Goal: Task Accomplishment & Management: Manage account settings

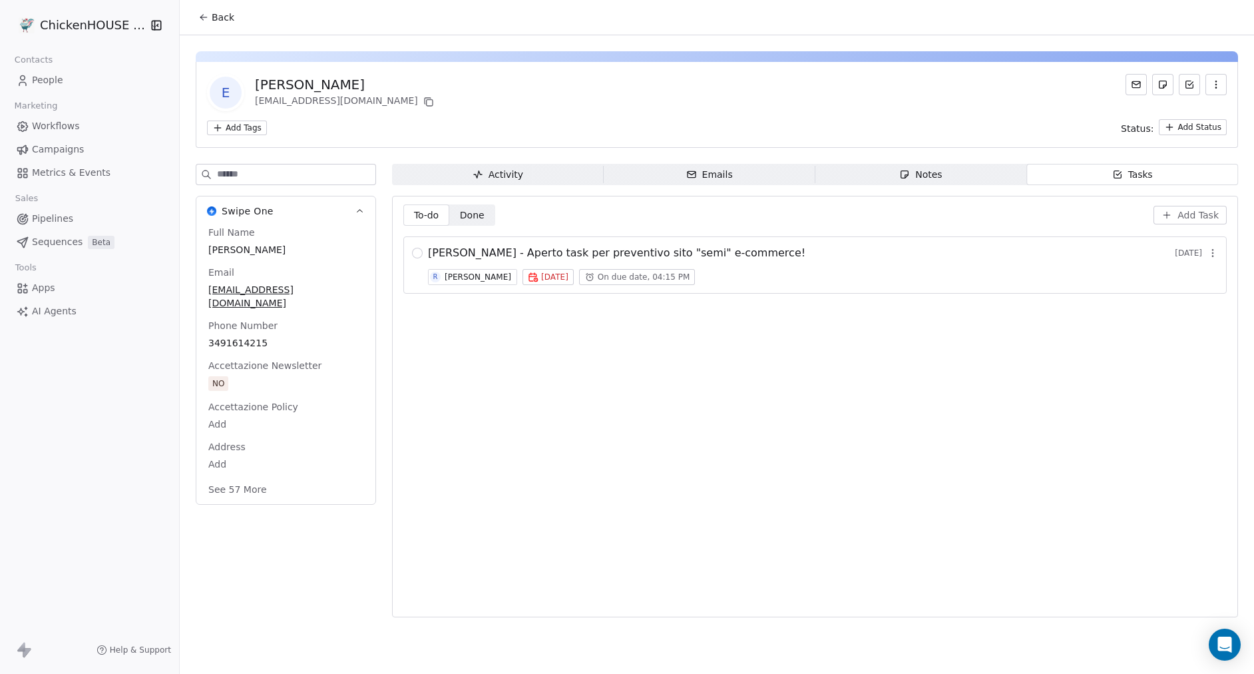
click at [921, 177] on div "Notes" at bounding box center [921, 175] width 43 height 14
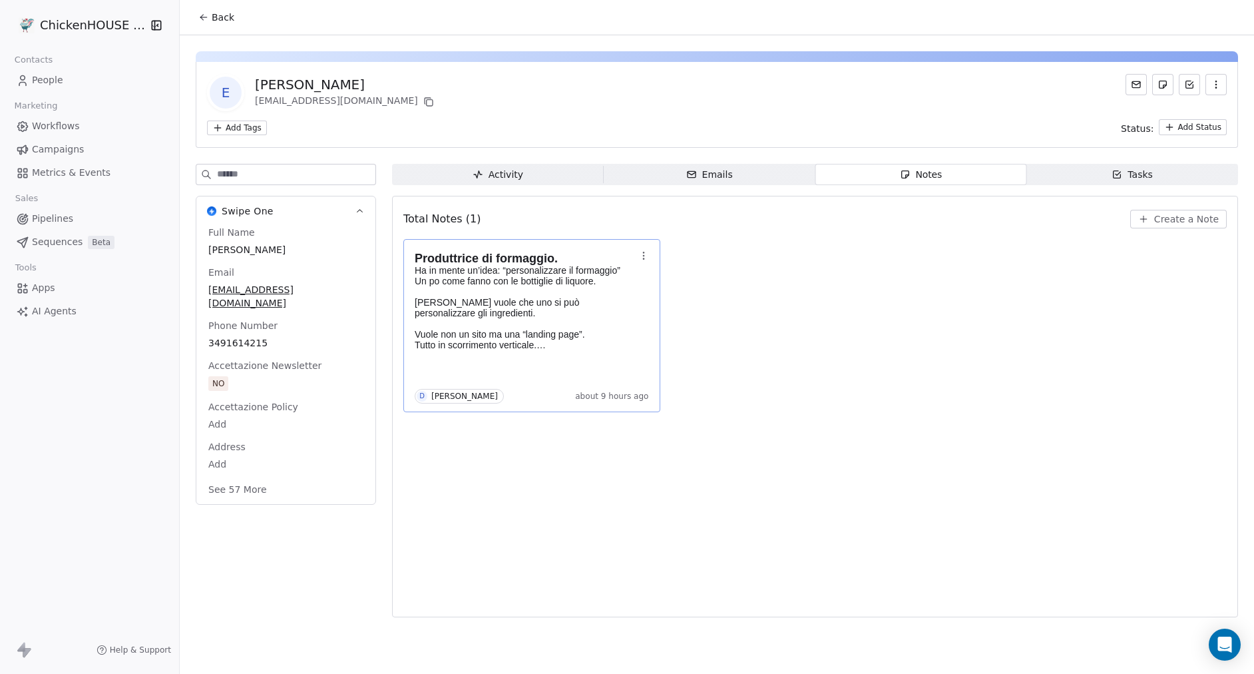
click at [498, 289] on p "Ha in mente un’idea: “personalizzare il formaggio” Un po come fanno con le bott…" at bounding box center [525, 291] width 221 height 53
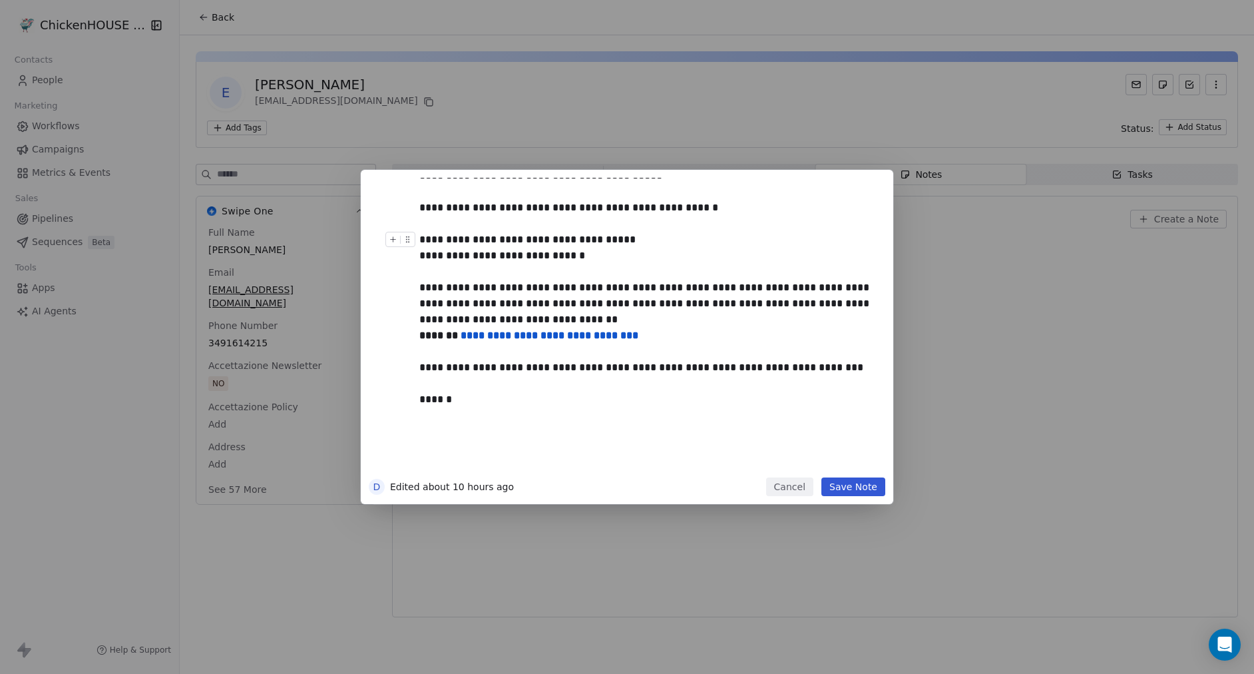
scroll to position [85, 0]
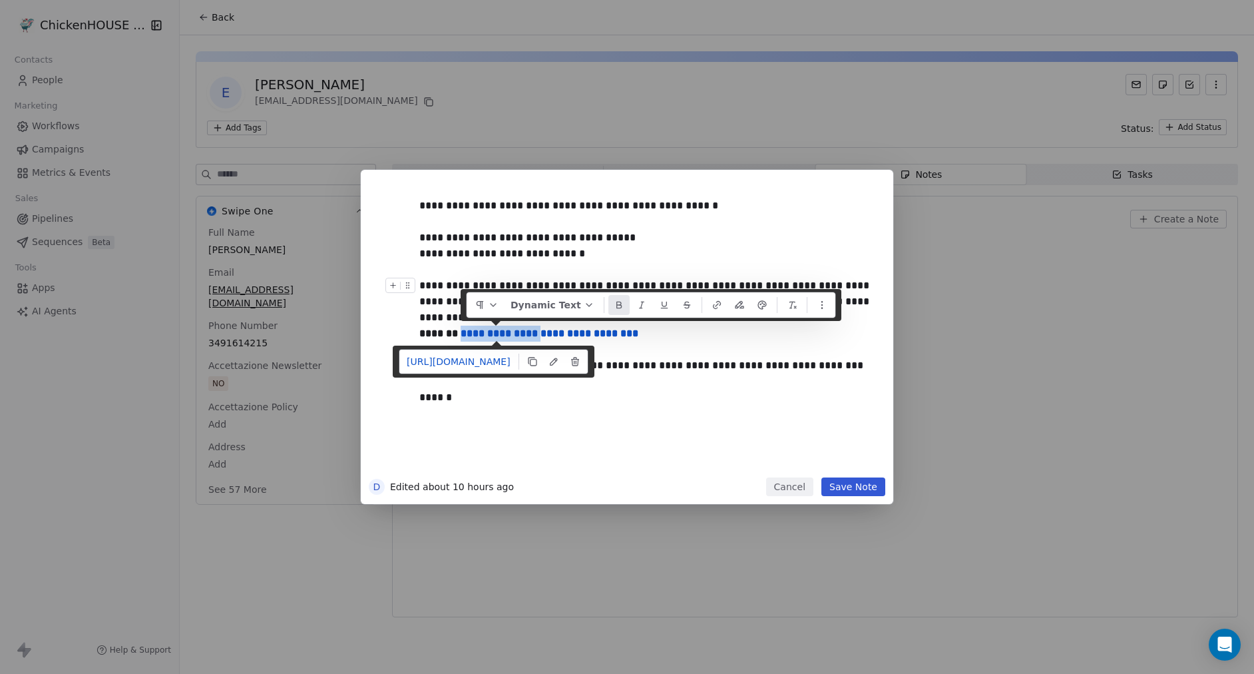
drag, startPoint x: 461, startPoint y: 334, endPoint x: 532, endPoint y: 334, distance: 70.6
click at [532, 334] on strong "**********" at bounding box center [550, 333] width 178 height 10
click at [468, 364] on link "https://liquorepersonalizzato.it/" at bounding box center [458, 361] width 115 height 19
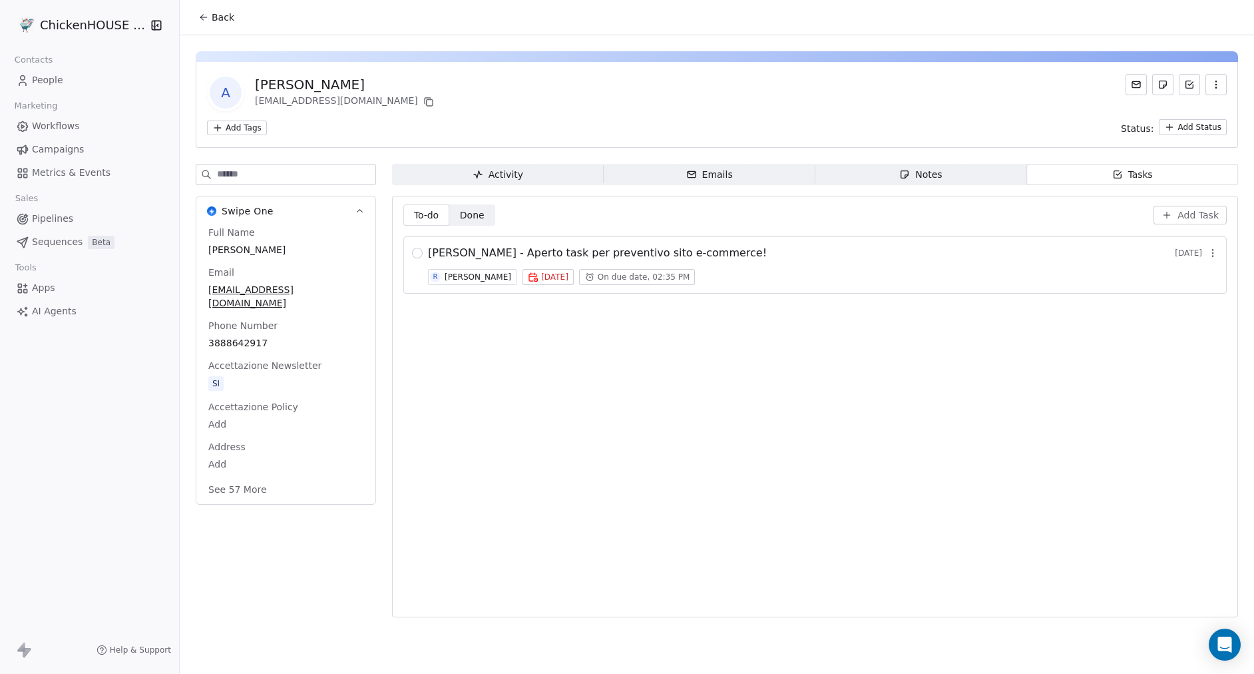
click at [894, 175] on span "Notes Notes" at bounding box center [922, 174] width 212 height 21
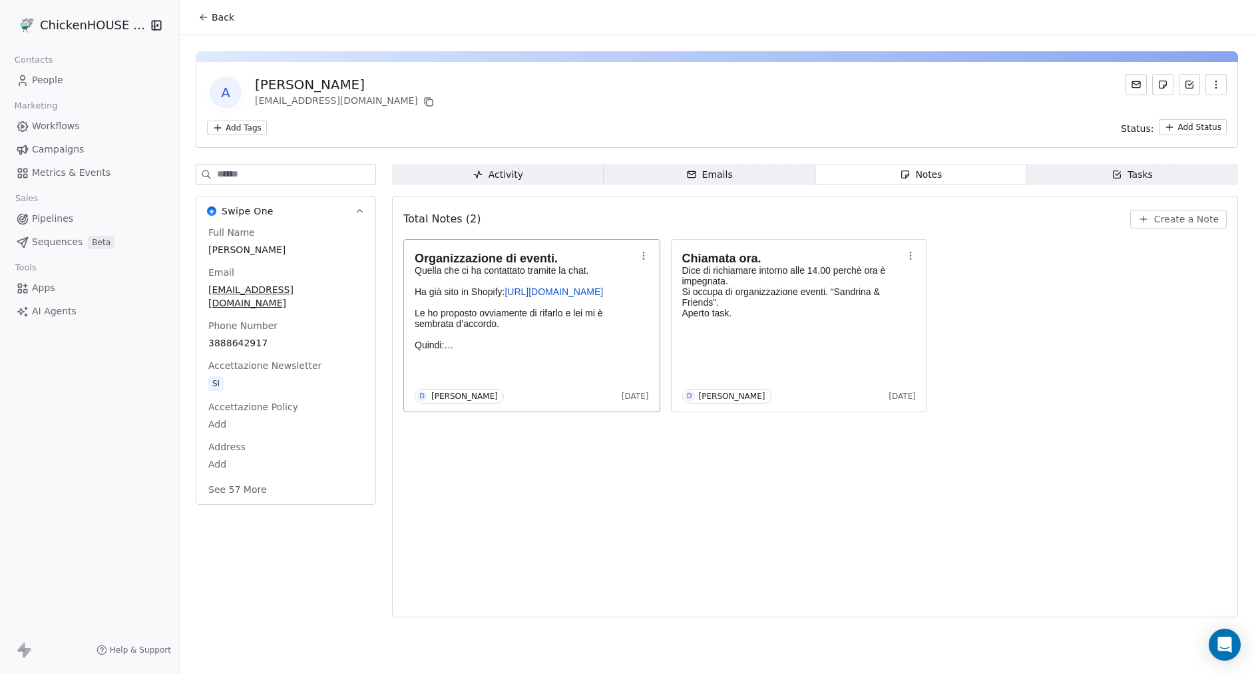
click at [497, 339] on p "Le ho proposto ovviamente di rifarlo e lei mi è sembrata d’accordo. Quindi: Pre…" at bounding box center [525, 329] width 221 height 43
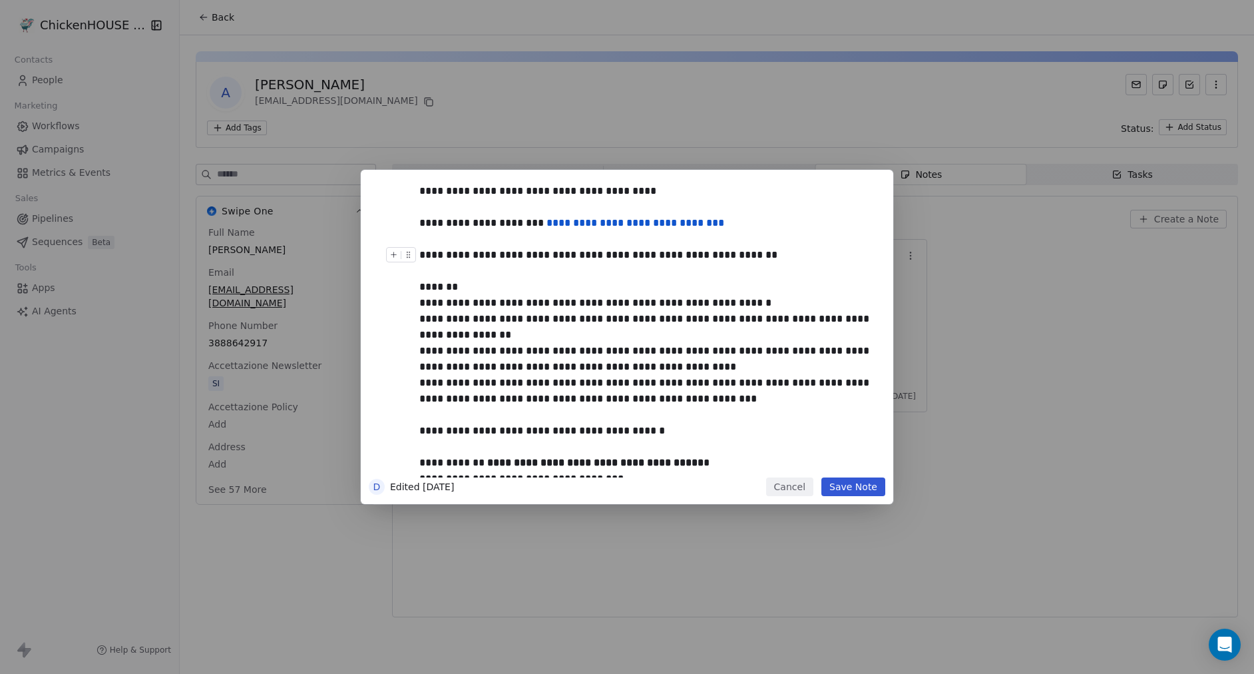
scroll to position [53, 0]
click at [596, 226] on link "**********" at bounding box center [636, 221] width 178 height 10
click at [578, 250] on link "https://www.sandrinaefriends.com/" at bounding box center [556, 249] width 115 height 19
click at [554, 320] on div "**********" at bounding box center [646, 406] width 455 height 320
click at [536, 280] on div "**********" at bounding box center [646, 406] width 455 height 320
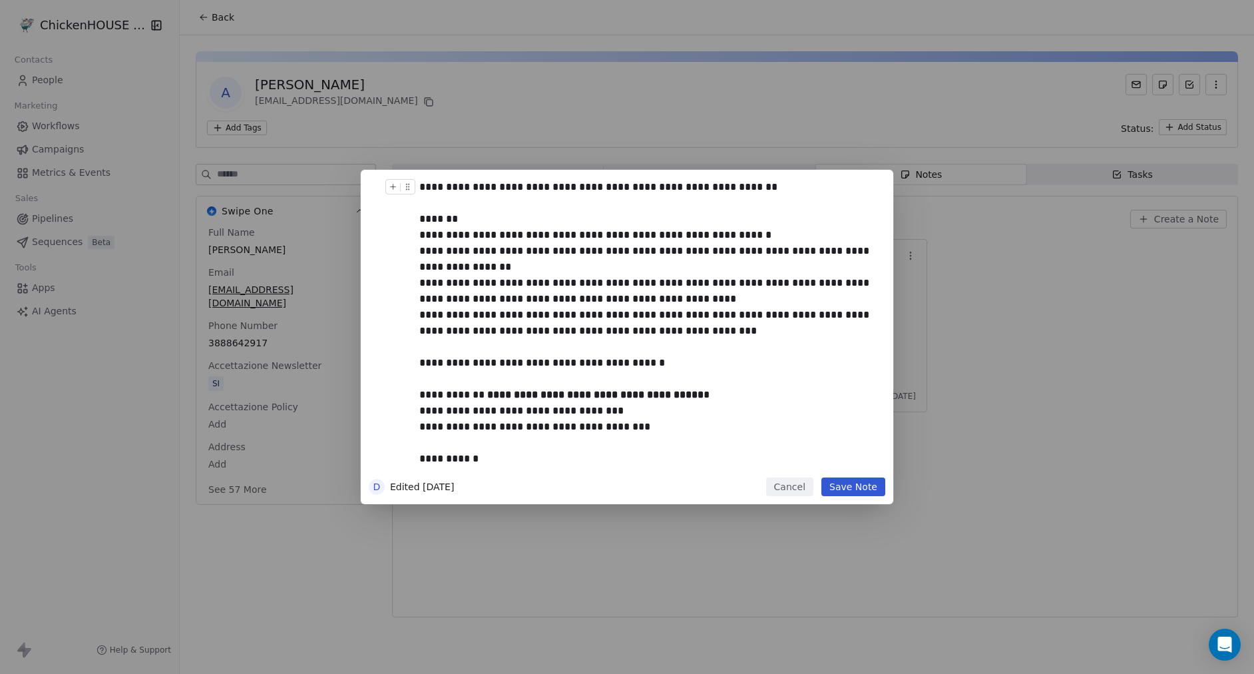
scroll to position [122, 0]
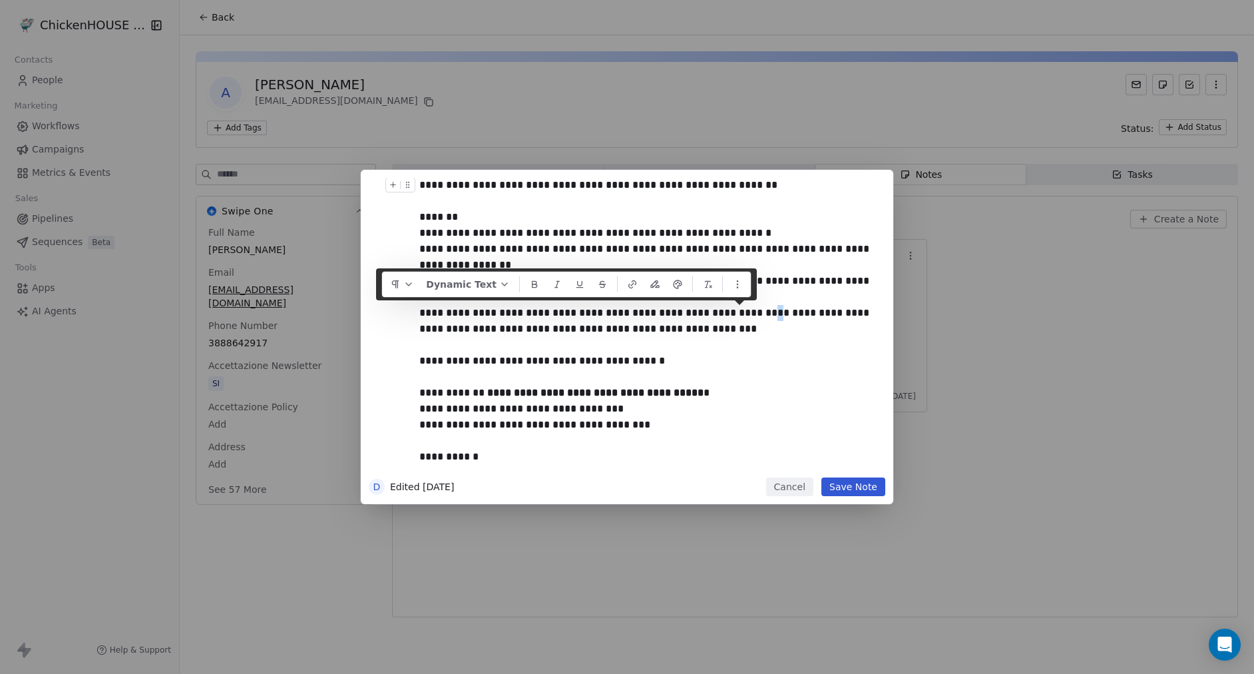
drag, startPoint x: 751, startPoint y: 313, endPoint x: 758, endPoint y: 313, distance: 7.3
click at [758, 313] on div "**********" at bounding box center [646, 337] width 455 height 320
click at [634, 148] on div "**********" at bounding box center [627, 337] width 1254 height 674
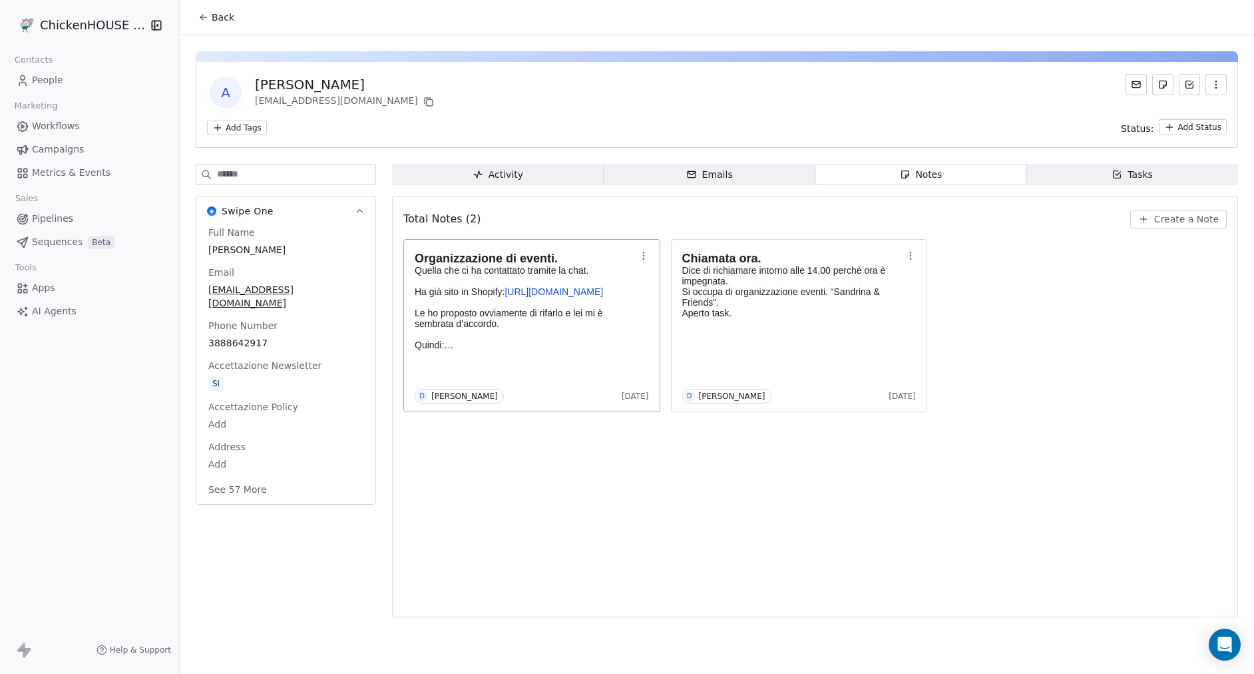
drag, startPoint x: 384, startPoint y: 81, endPoint x: 252, endPoint y: 73, distance: 132.1
click at [252, 73] on div "A Alessandra Valentini sandrinaefriends@gmail.com Add Tags Status: Add Status" at bounding box center [717, 105] width 1043 height 86
click at [393, 91] on div "Alessandra Valentini" at bounding box center [346, 84] width 182 height 19
click at [421, 109] on button at bounding box center [429, 102] width 16 height 16
click at [1099, 177] on span "Tasks Tasks" at bounding box center [1133, 174] width 212 height 21
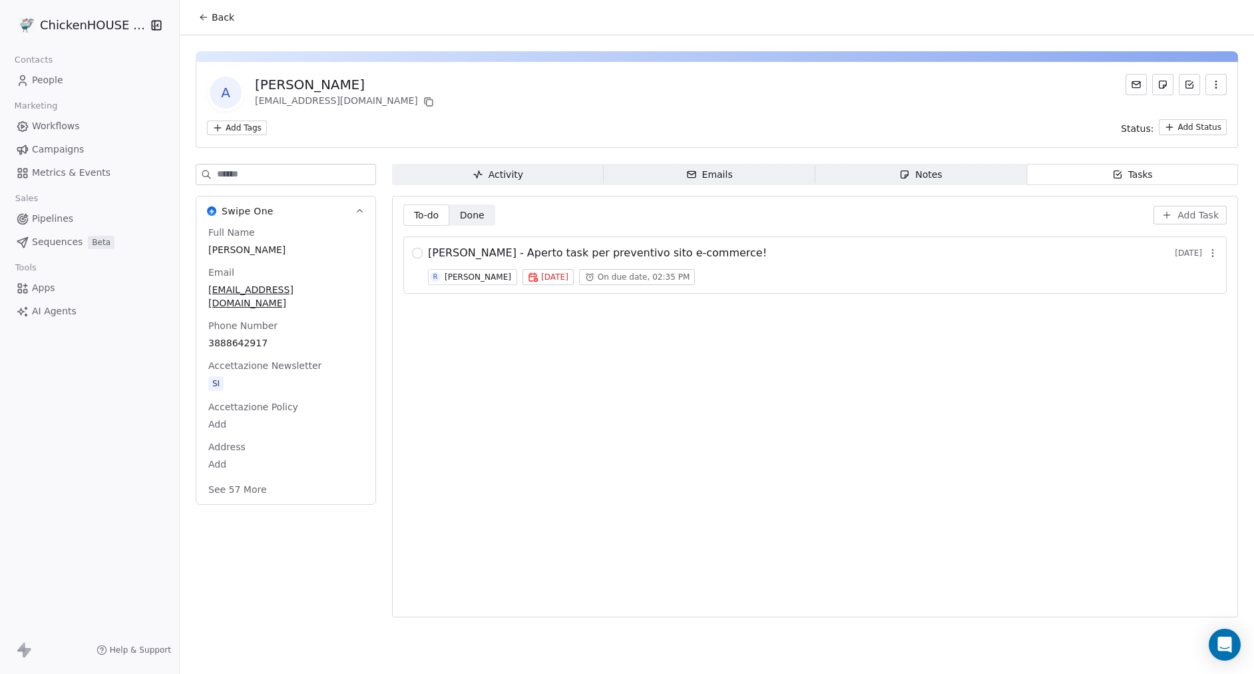
click at [1134, 174] on div "Tasks" at bounding box center [1132, 175] width 41 height 14
click at [477, 253] on span "ALESSANDRA VALENTINI - Aperto task per preventivo sito e-commerce!" at bounding box center [597, 253] width 339 height 16
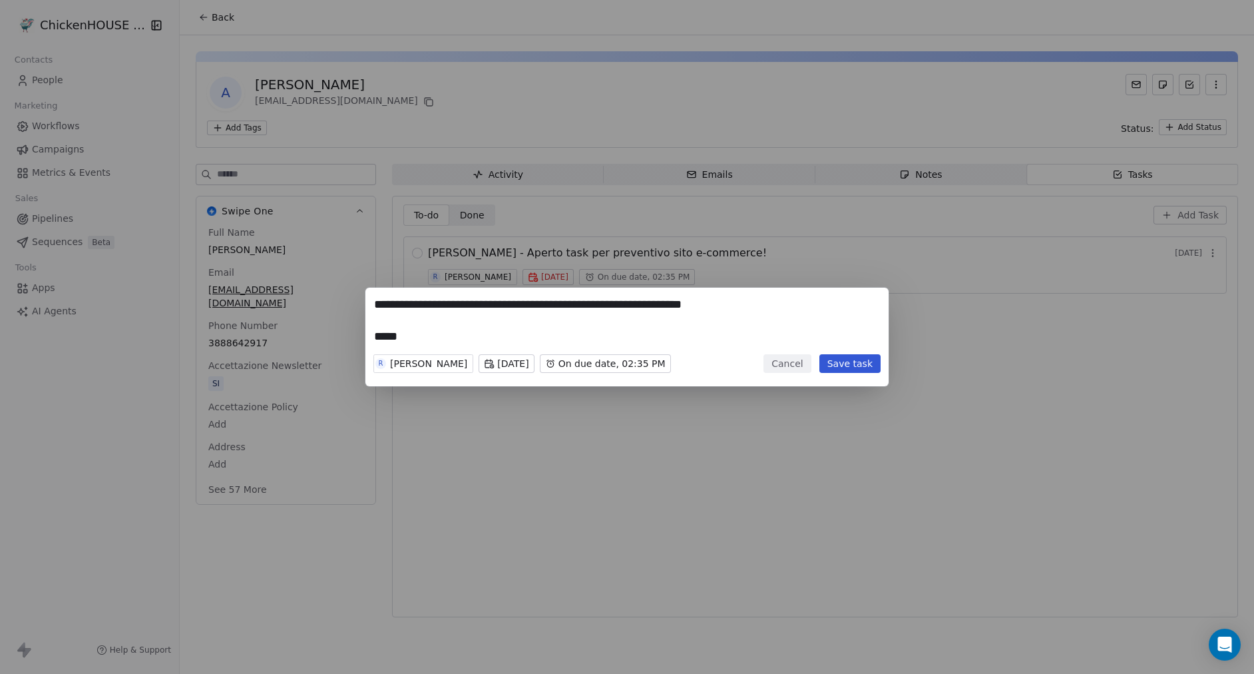
type textarea "**********"
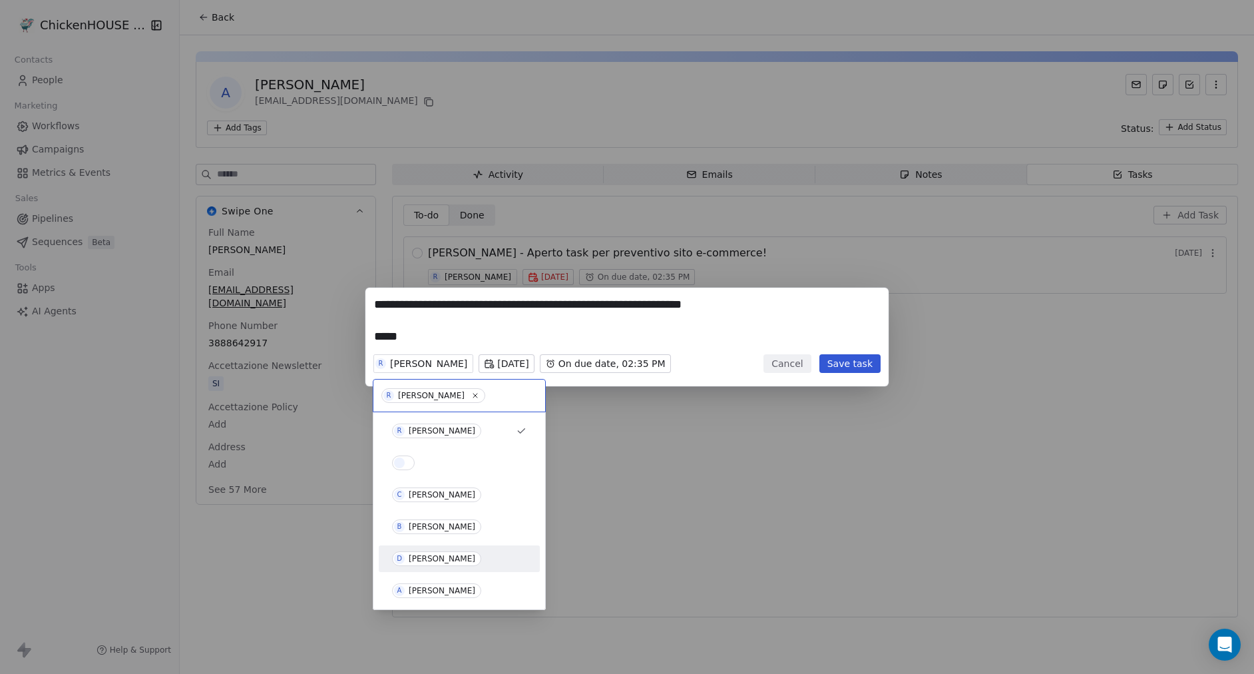
click at [403, 557] on div "D" at bounding box center [399, 558] width 11 height 11
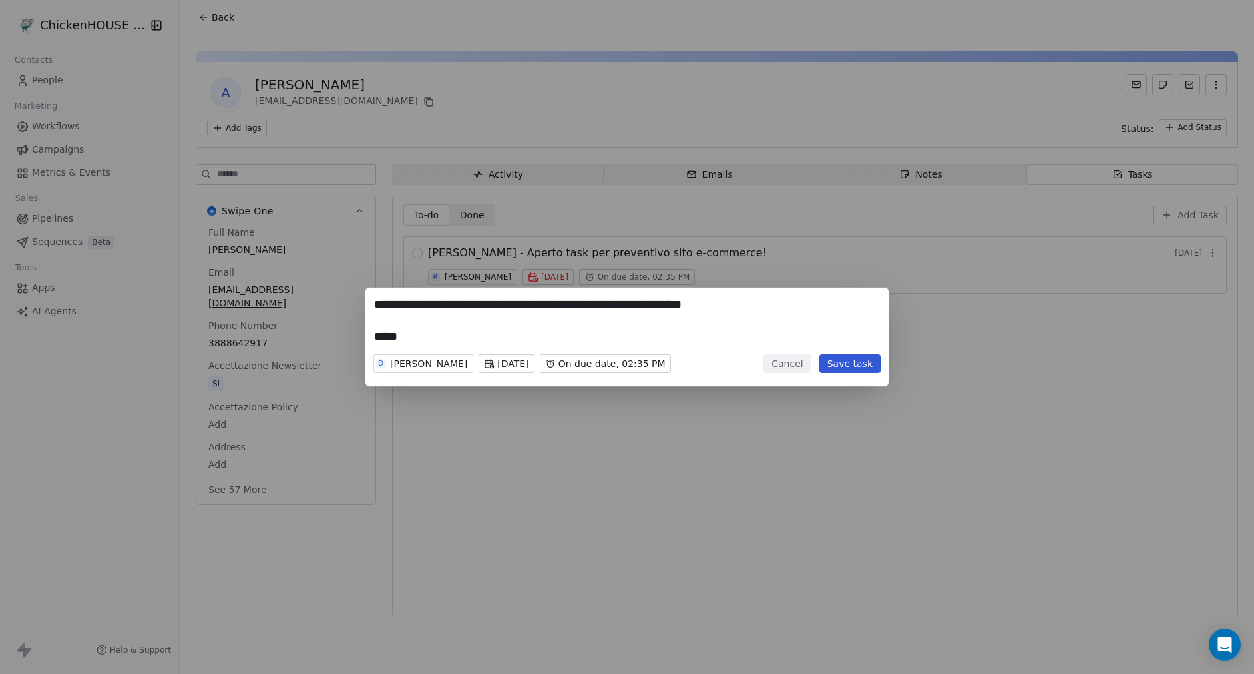
click at [843, 366] on button "Save task" at bounding box center [850, 363] width 61 height 19
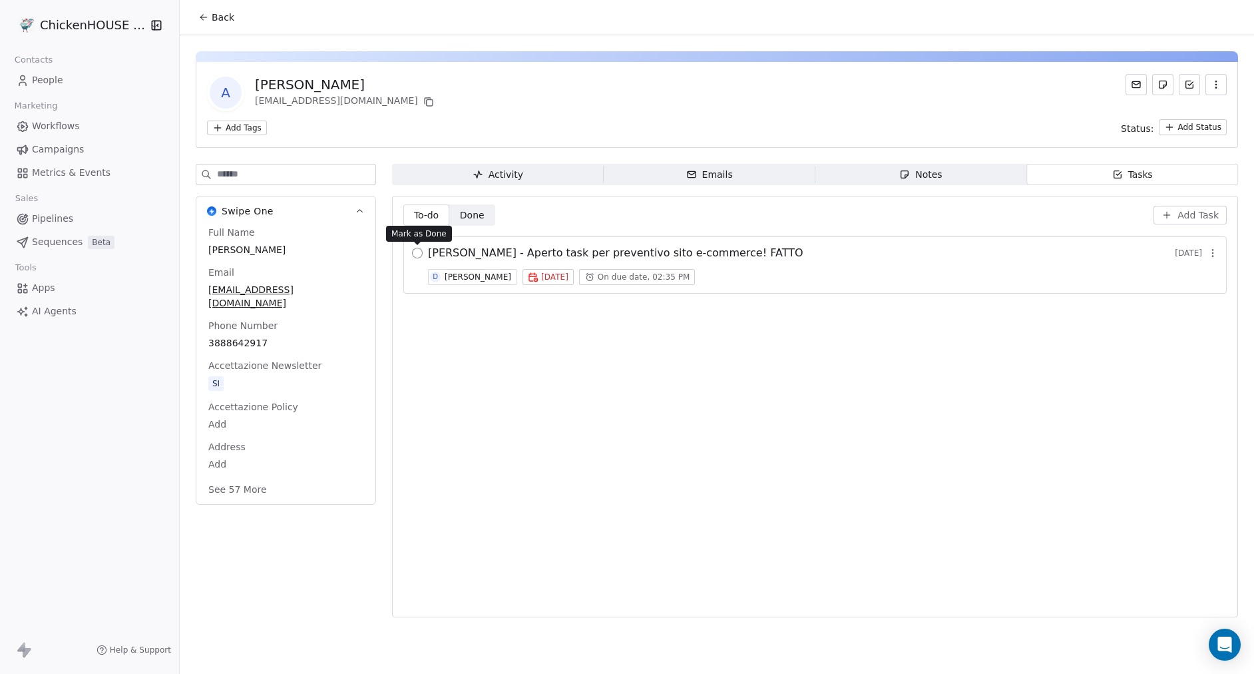
click at [418, 252] on button "button" at bounding box center [417, 253] width 11 height 11
click at [910, 174] on icon "button" at bounding box center [905, 174] width 11 height 11
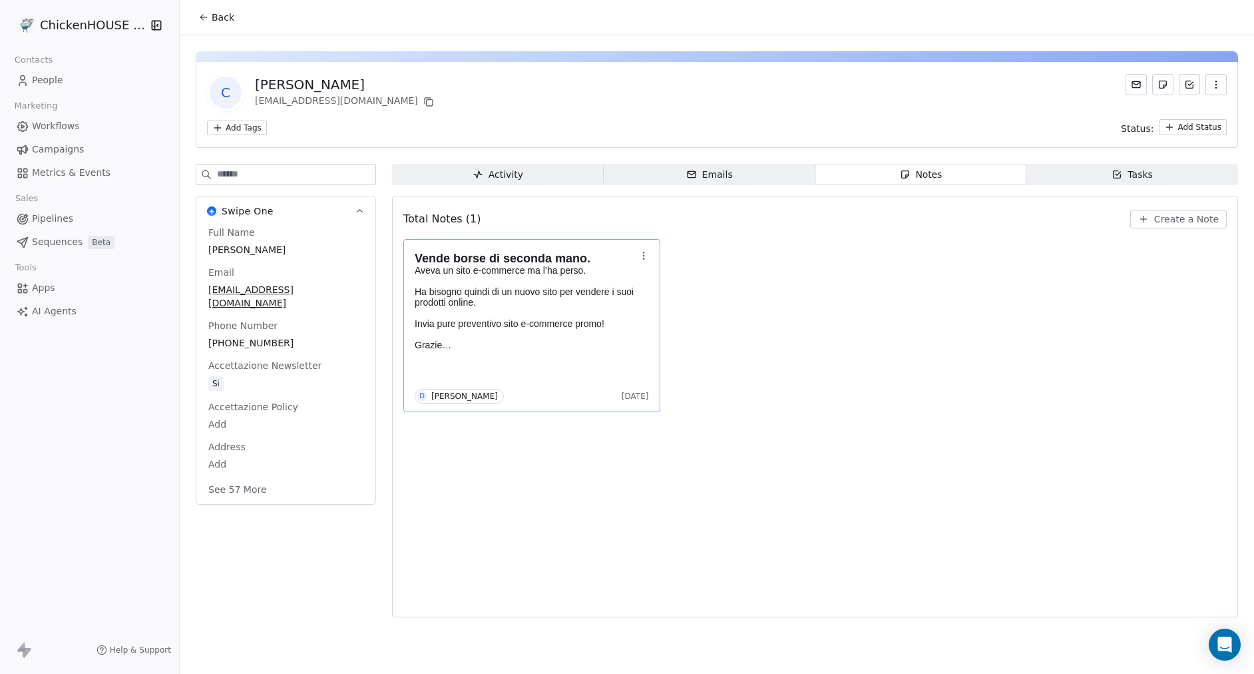
click at [503, 302] on p "Ha bisogno quindi di un nuovo sito per vendere i suoi prodotti online. Invia pu…" at bounding box center [525, 318] width 221 height 64
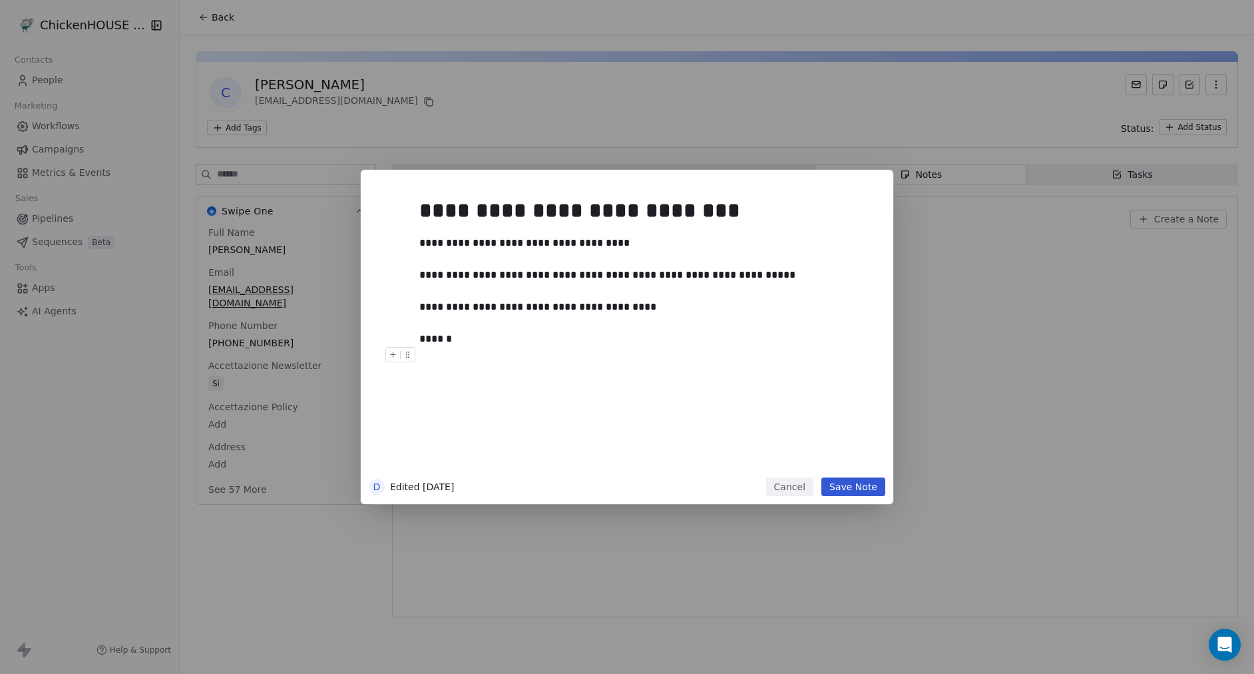
click at [796, 488] on button "Cancel" at bounding box center [789, 486] width 47 height 19
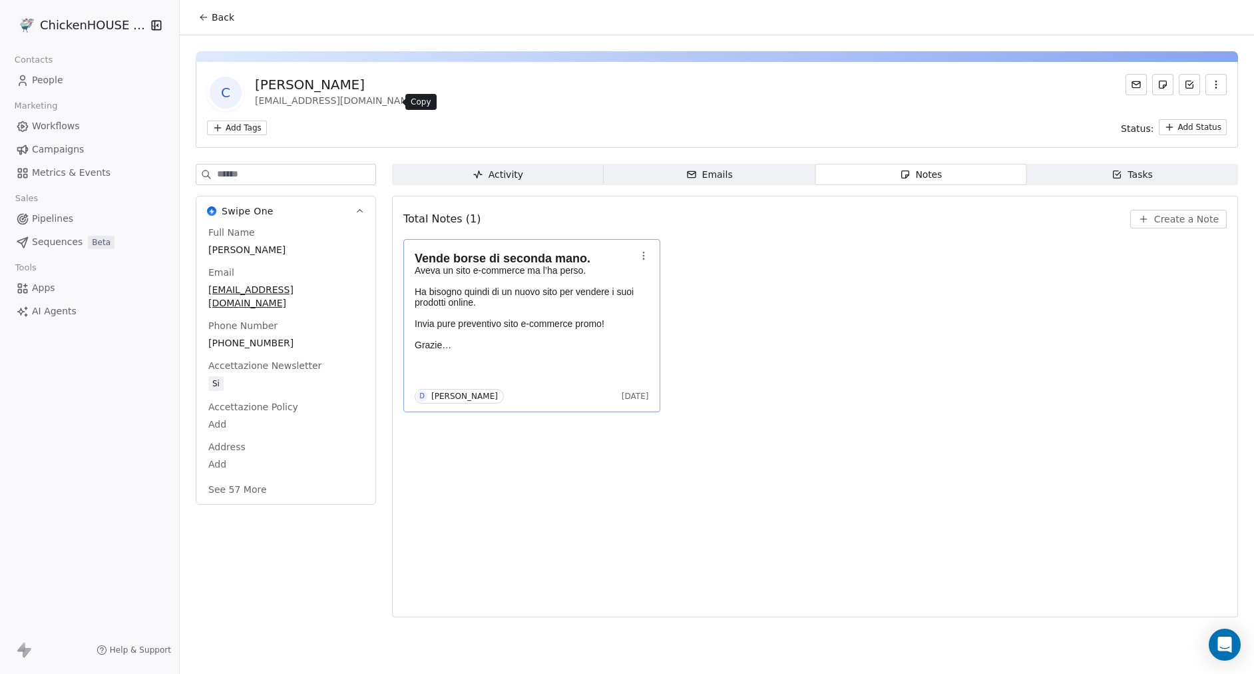
click at [423, 102] on icon at bounding box center [428, 102] width 11 height 11
click at [1091, 174] on span "Tasks Tasks" at bounding box center [1133, 174] width 212 height 21
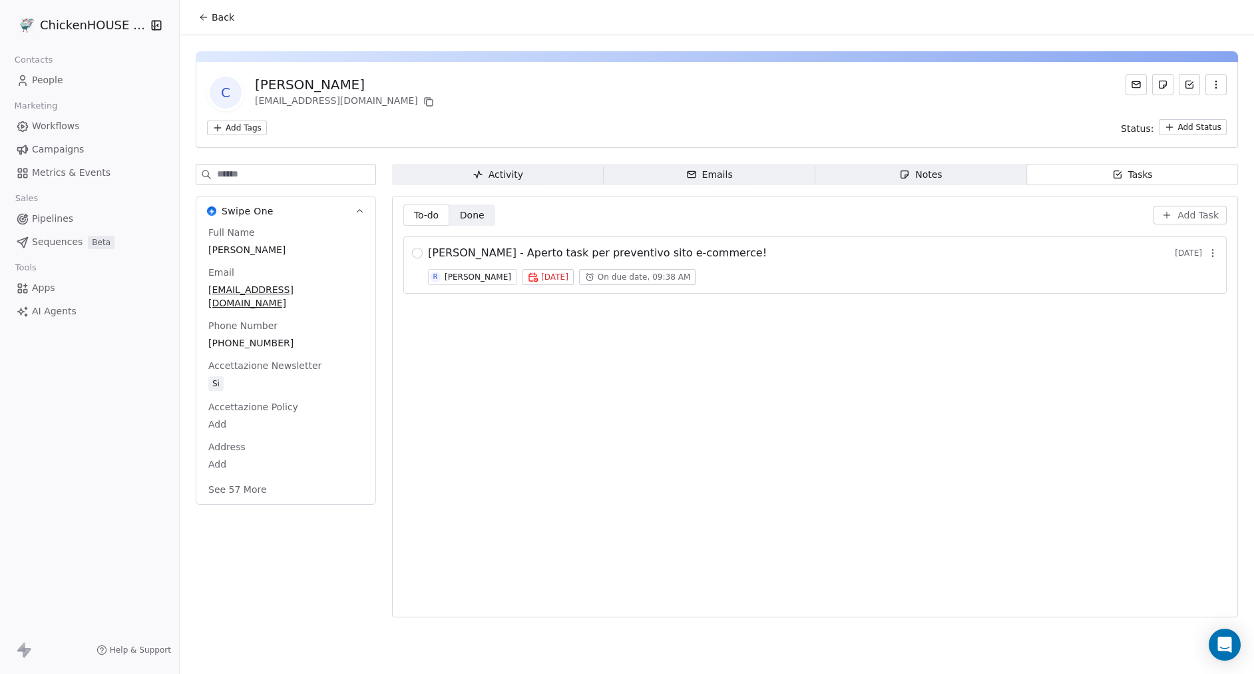
click at [1106, 178] on span "Tasks Tasks" at bounding box center [1133, 174] width 212 height 21
click at [650, 251] on span "CINZIA CONTE - Aperto task per preventivo sito e-commerce!" at bounding box center [597, 253] width 339 height 16
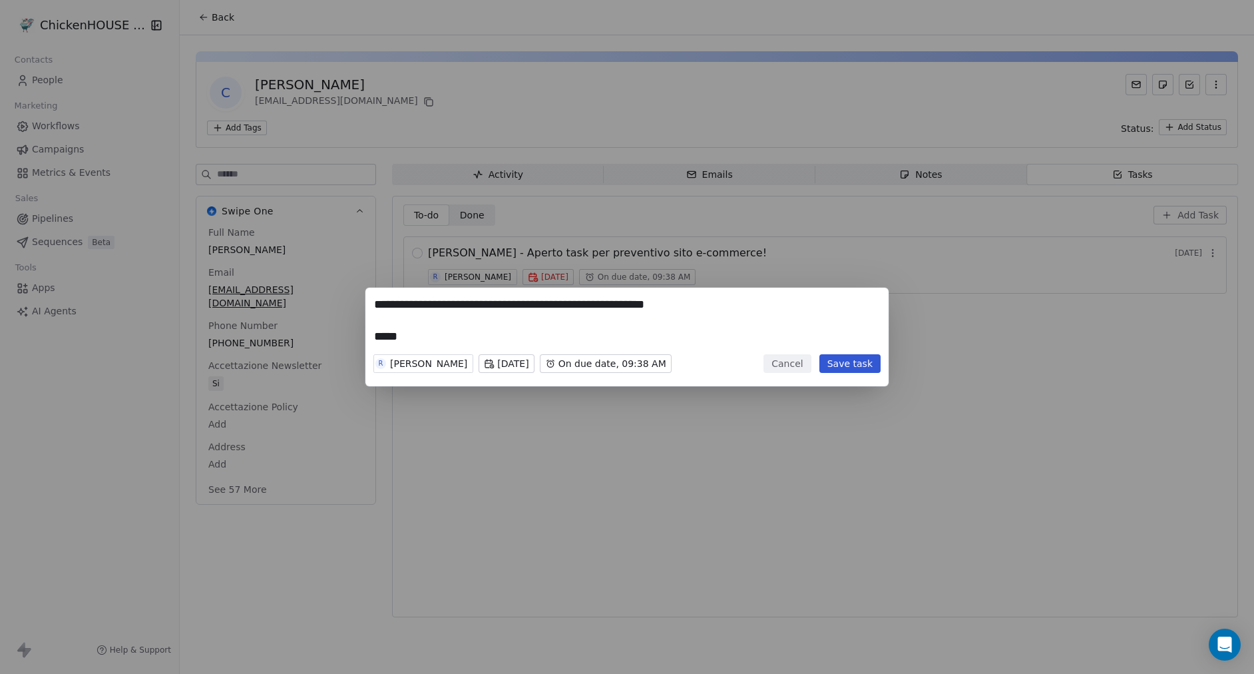
type textarea "**********"
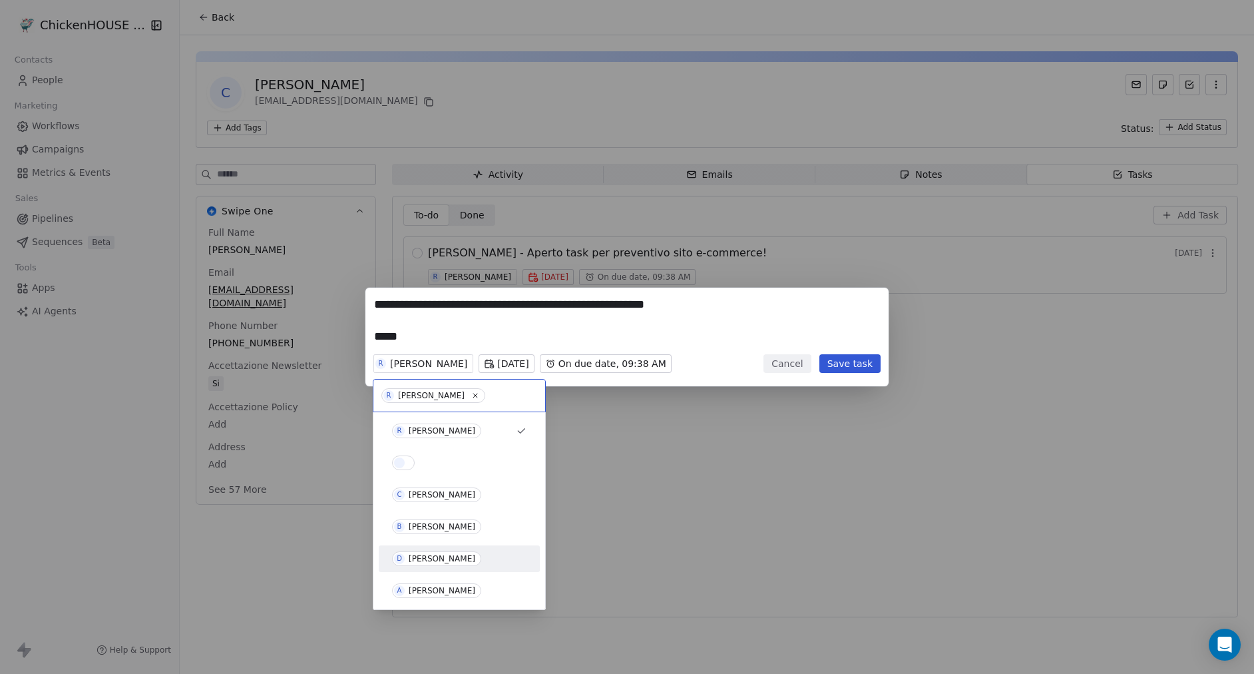
click at [411, 561] on div "[PERSON_NAME]" at bounding box center [442, 558] width 67 height 9
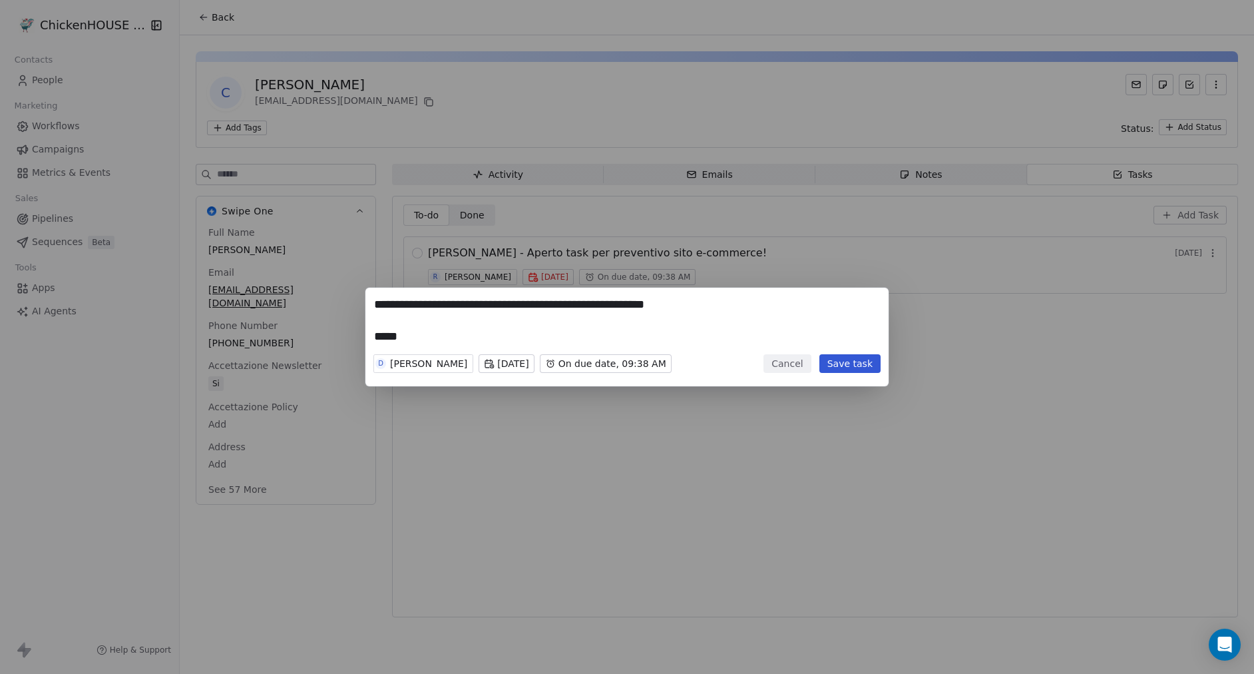
click at [842, 366] on button "Save task" at bounding box center [850, 363] width 61 height 19
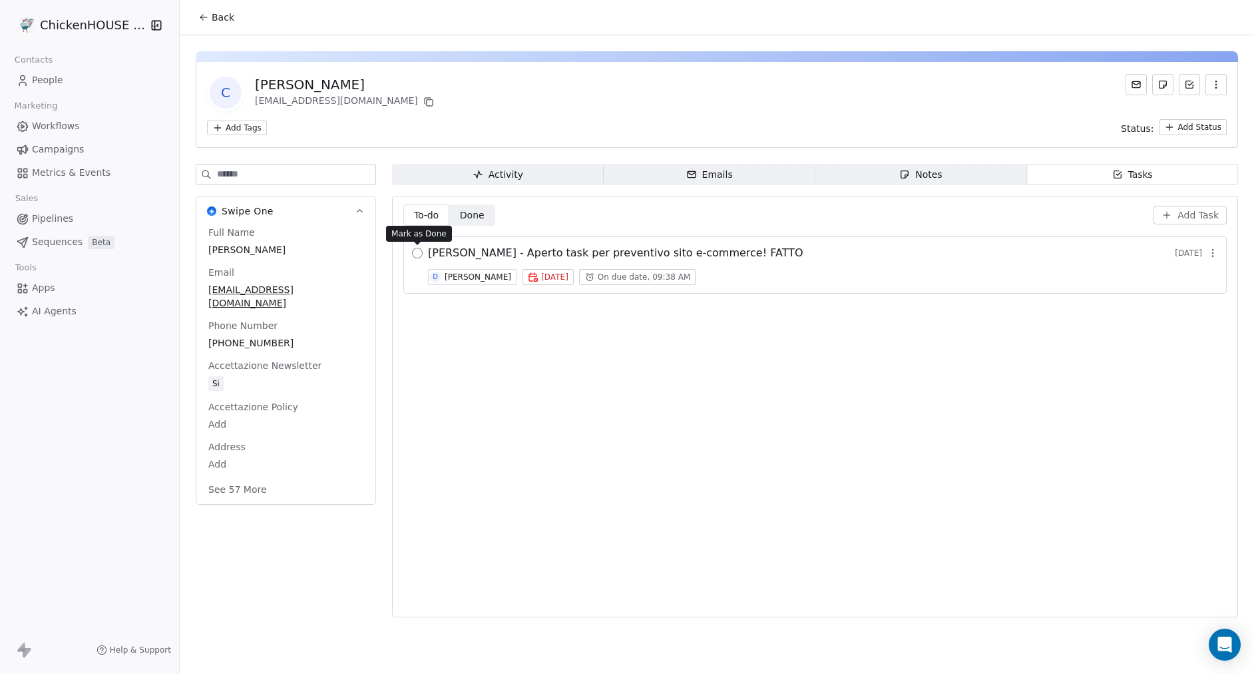
click at [415, 254] on button "button" at bounding box center [417, 253] width 11 height 11
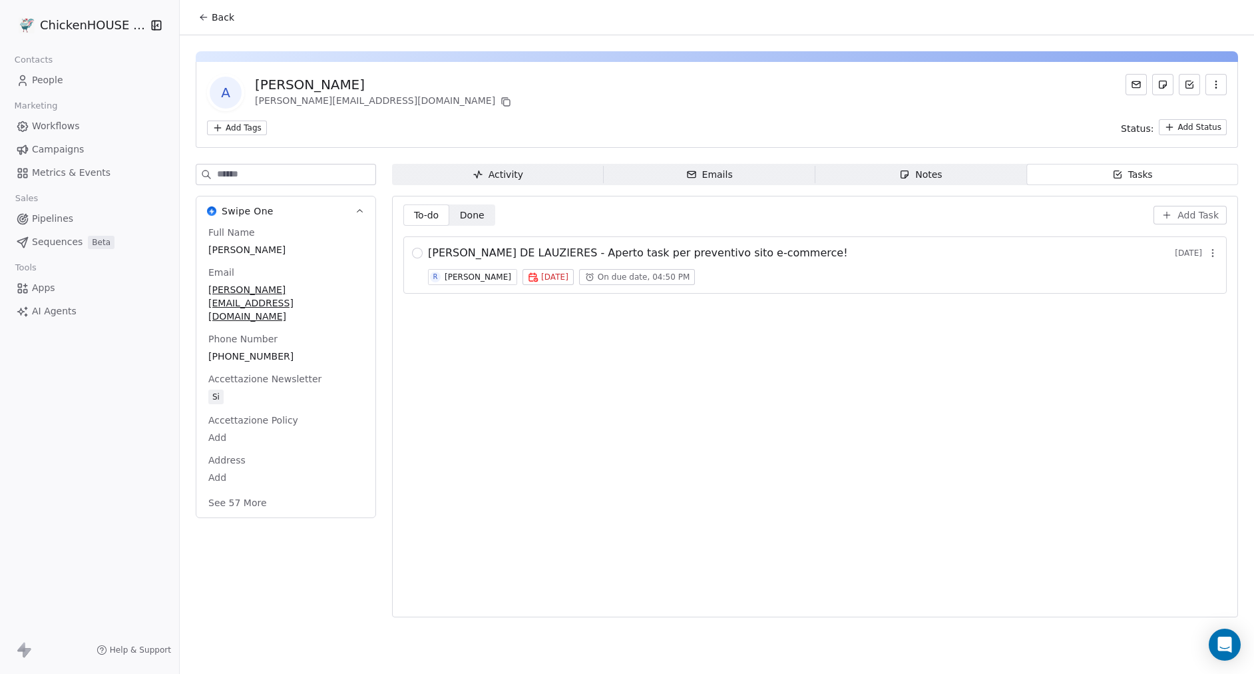
click at [917, 172] on div "Notes" at bounding box center [921, 175] width 43 height 14
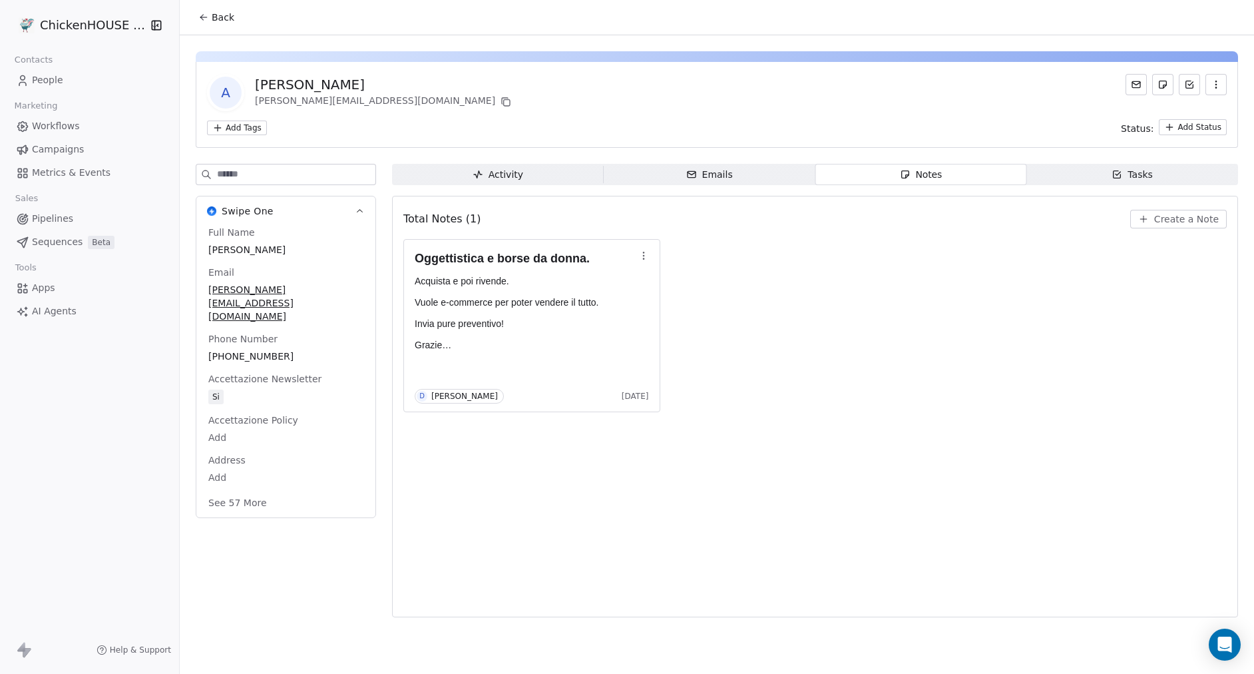
click at [1067, 171] on span "Tasks Tasks" at bounding box center [1133, 174] width 212 height 21
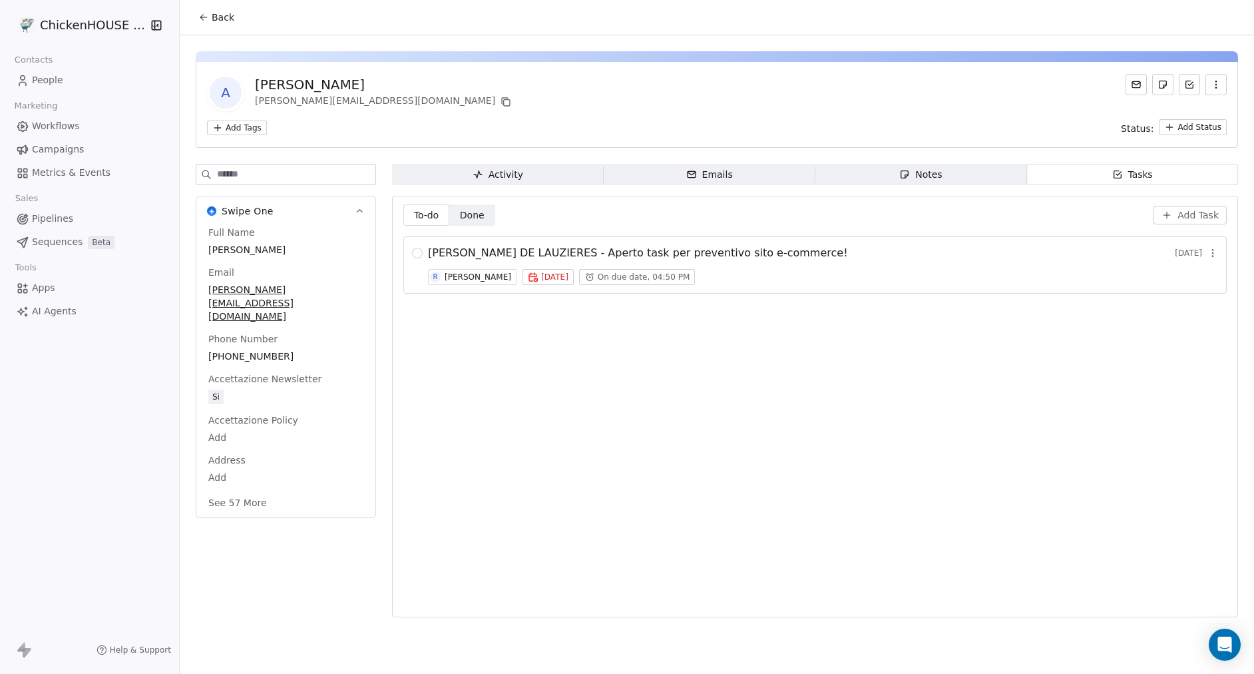
click at [714, 249] on span "[PERSON_NAME] DE LAUZIERES - Aperto task per preventivo sito e-commerce!" at bounding box center [638, 253] width 420 height 16
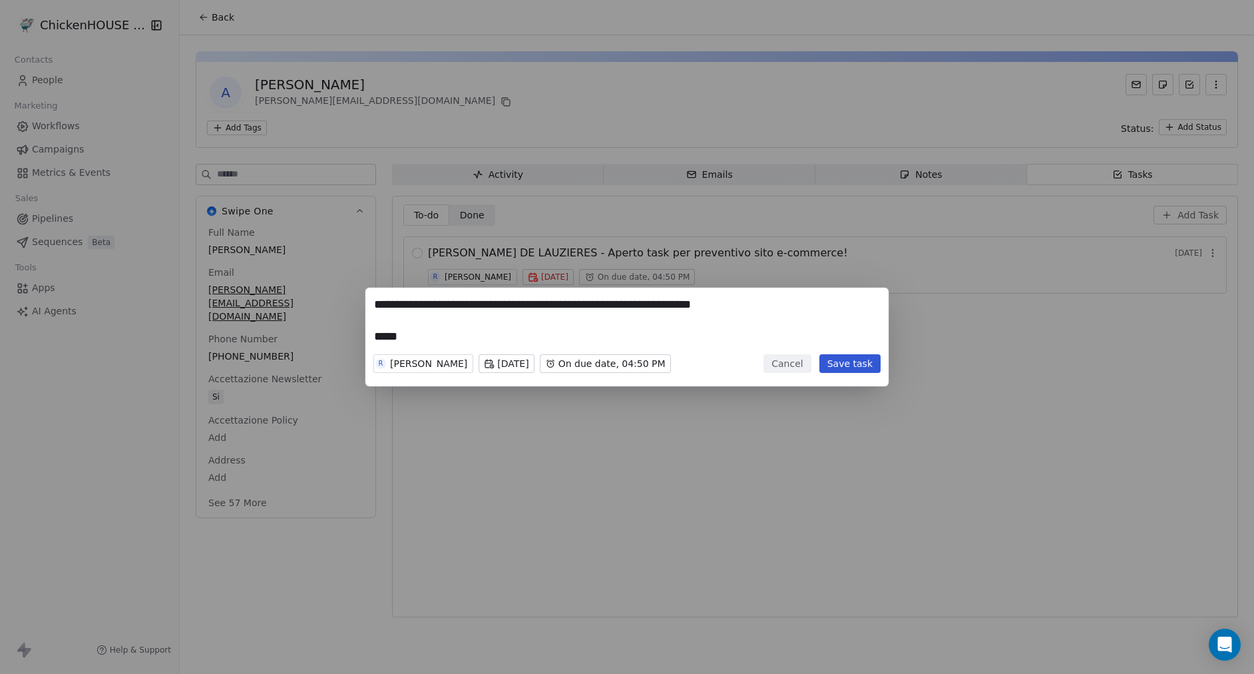
type textarea "**********"
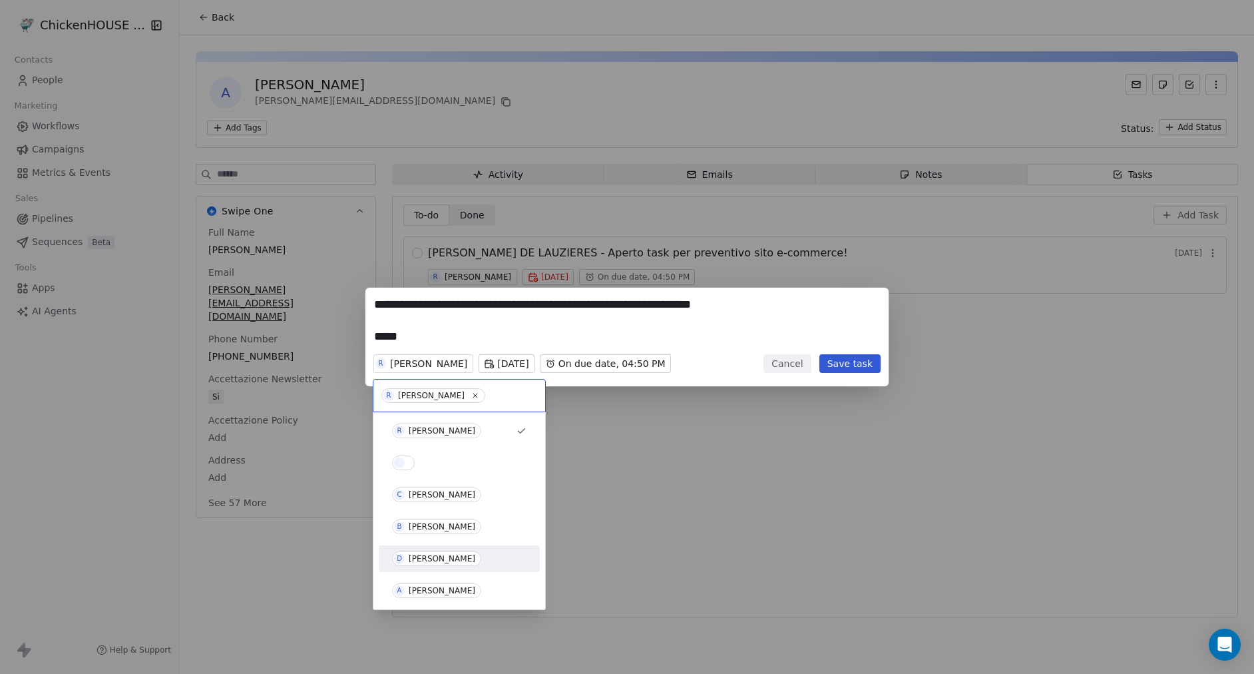
click at [416, 559] on div "[PERSON_NAME]" at bounding box center [442, 558] width 67 height 9
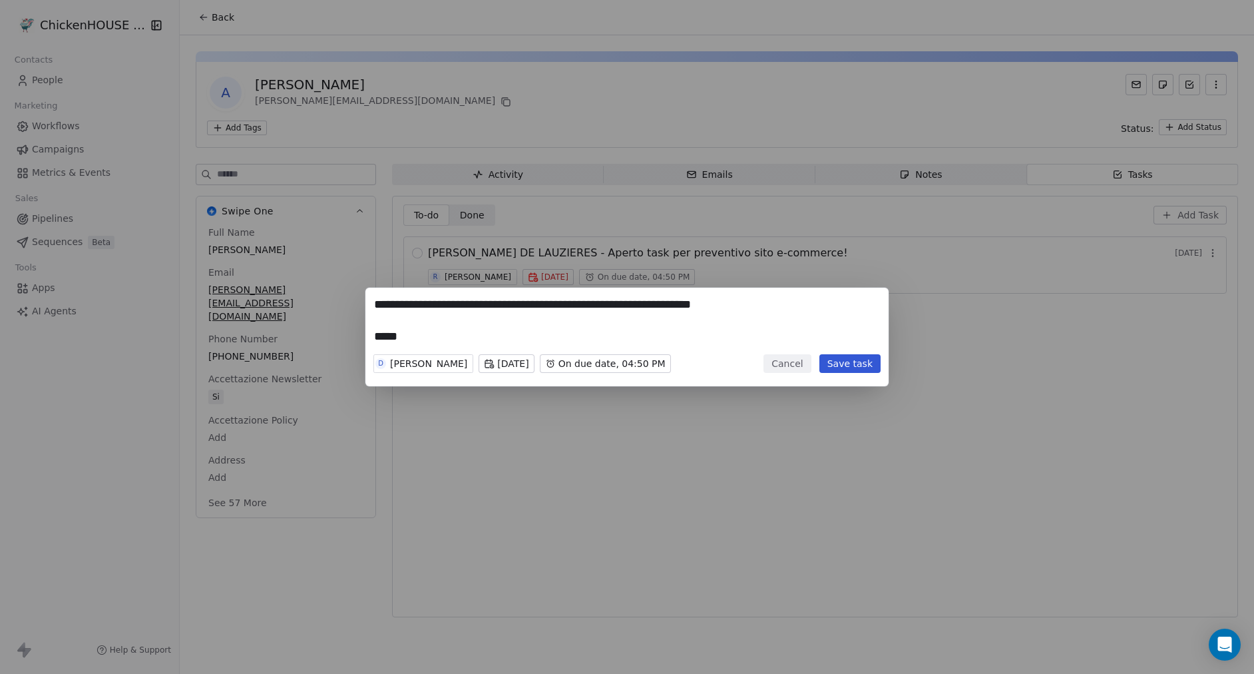
click at [846, 362] on button "Save task" at bounding box center [850, 363] width 61 height 19
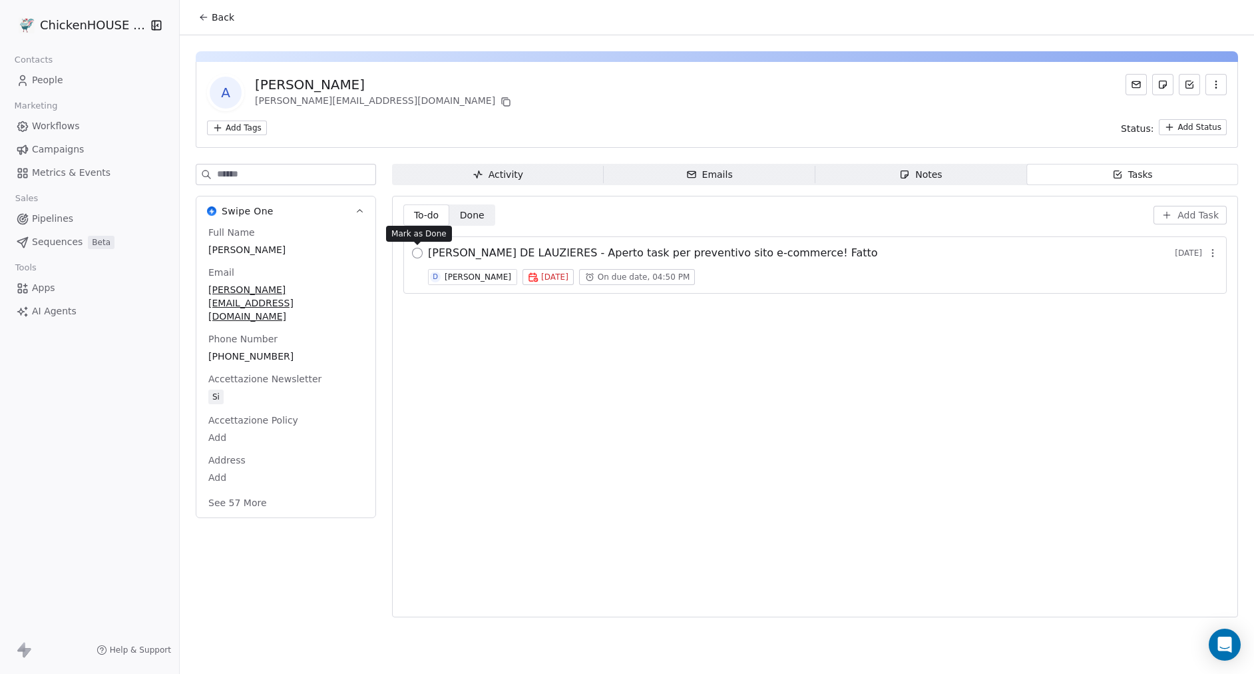
click at [417, 250] on button "button" at bounding box center [417, 253] width 11 height 11
